Goal: Obtain resource: Download file/media

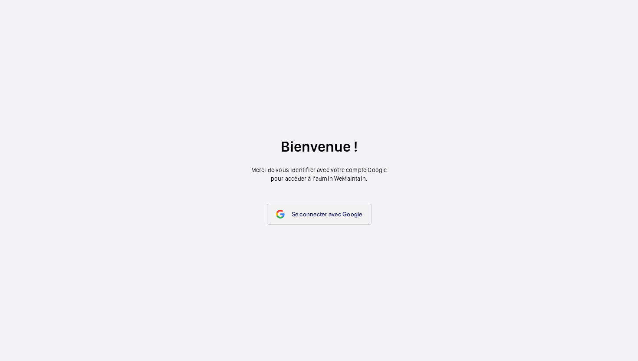
click at [325, 216] on span "Se connecter avec Google" at bounding box center [327, 214] width 71 height 7
